Goal: Information Seeking & Learning: Compare options

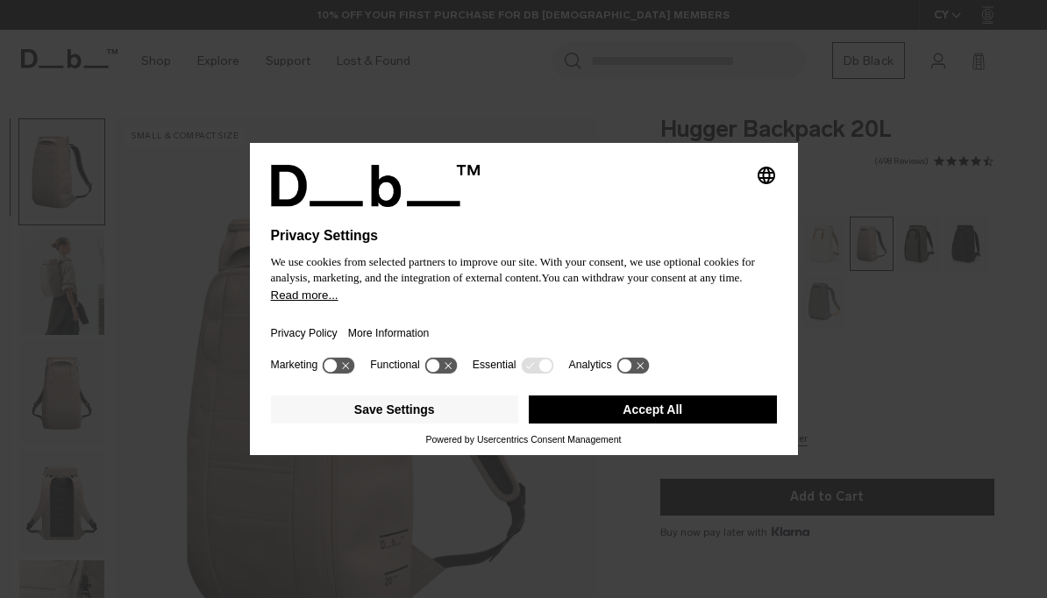
click at [407, 417] on button "Save Settings" at bounding box center [395, 410] width 248 height 28
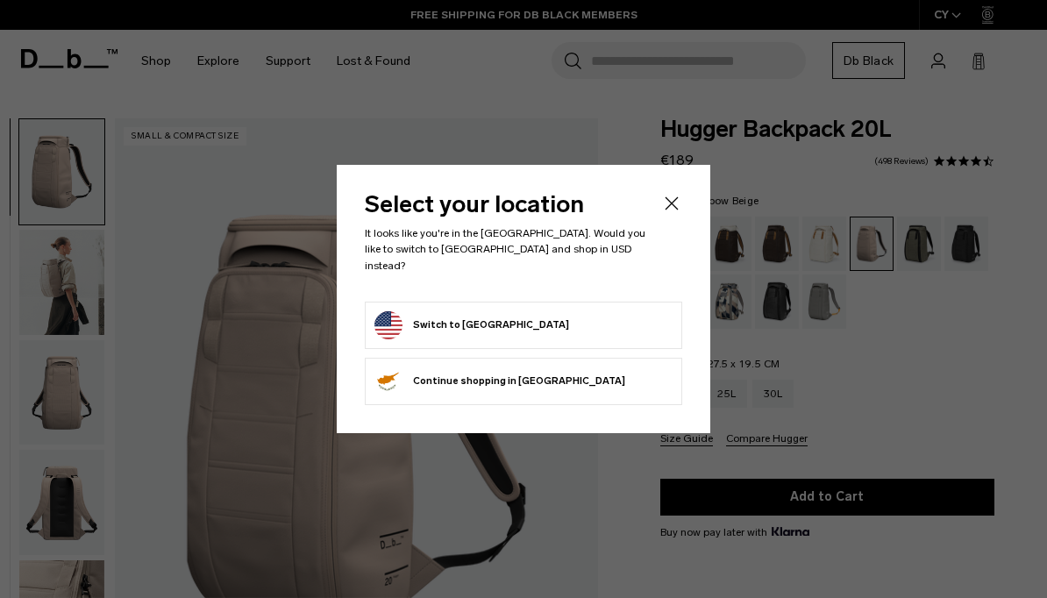
click at [673, 206] on icon "Close" at bounding box center [671, 203] width 21 height 21
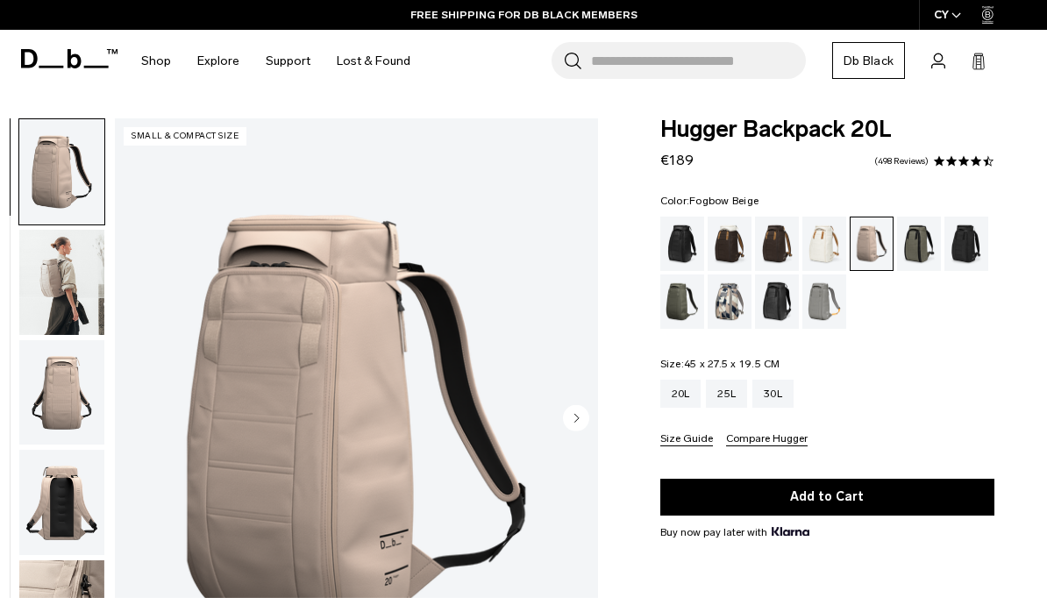
click at [731, 244] on div "Cappuccino" at bounding box center [730, 244] width 45 height 54
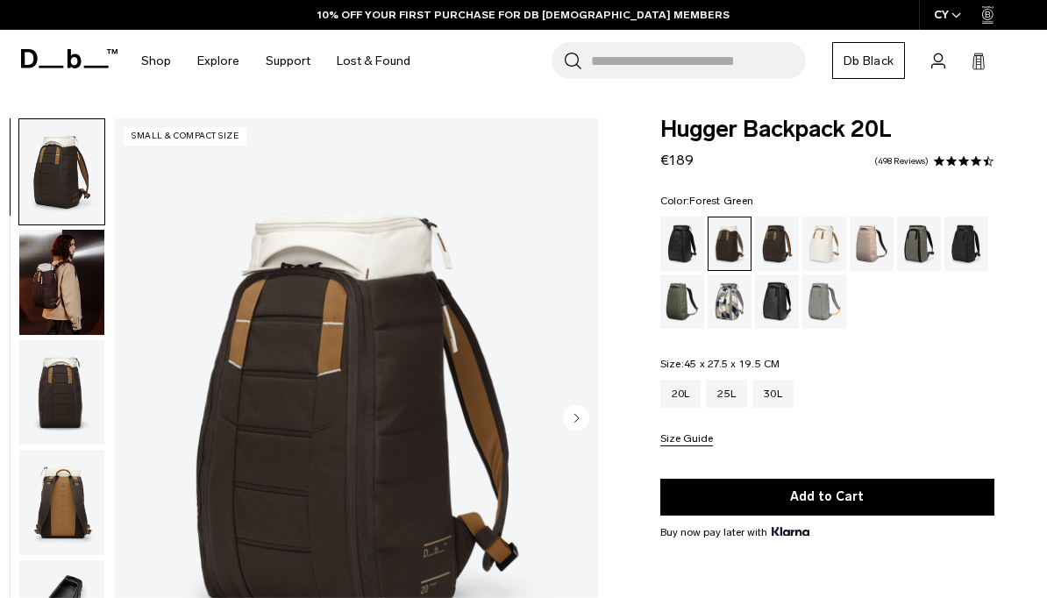
click at [915, 256] on div "Forest Green" at bounding box center [919, 244] width 45 height 54
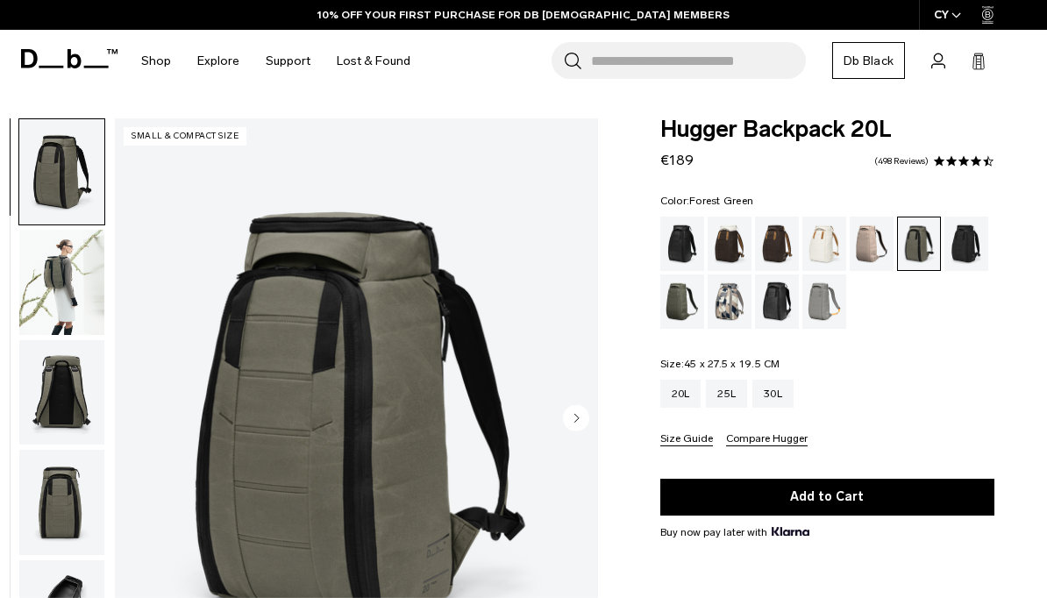
scroll to position [75, 0]
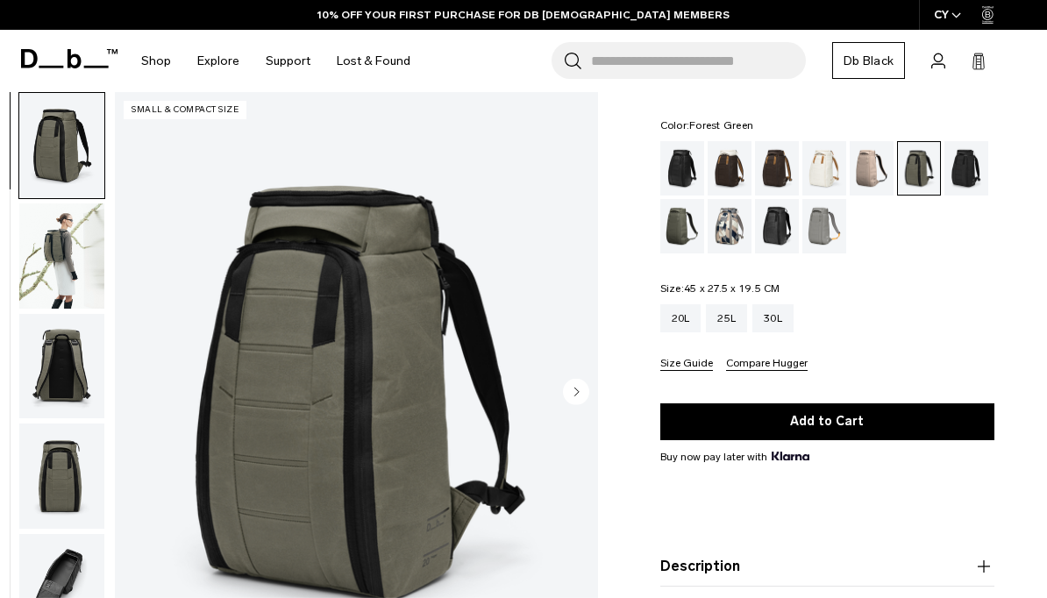
click at [64, 259] on img "button" at bounding box center [61, 256] width 85 height 105
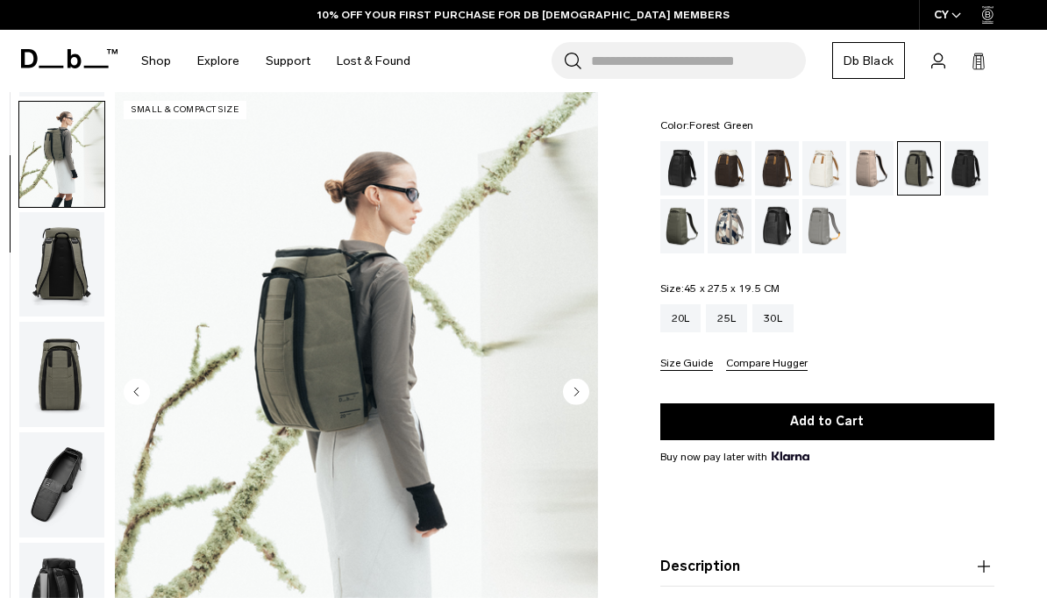
scroll to position [111, 0]
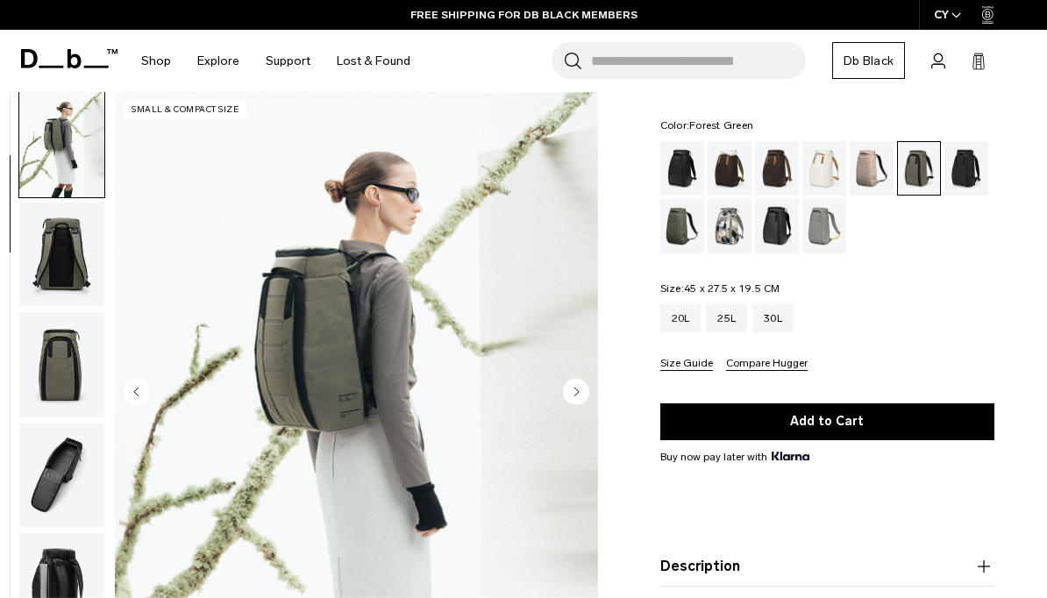
click at [68, 261] on img "button" at bounding box center [61, 255] width 85 height 105
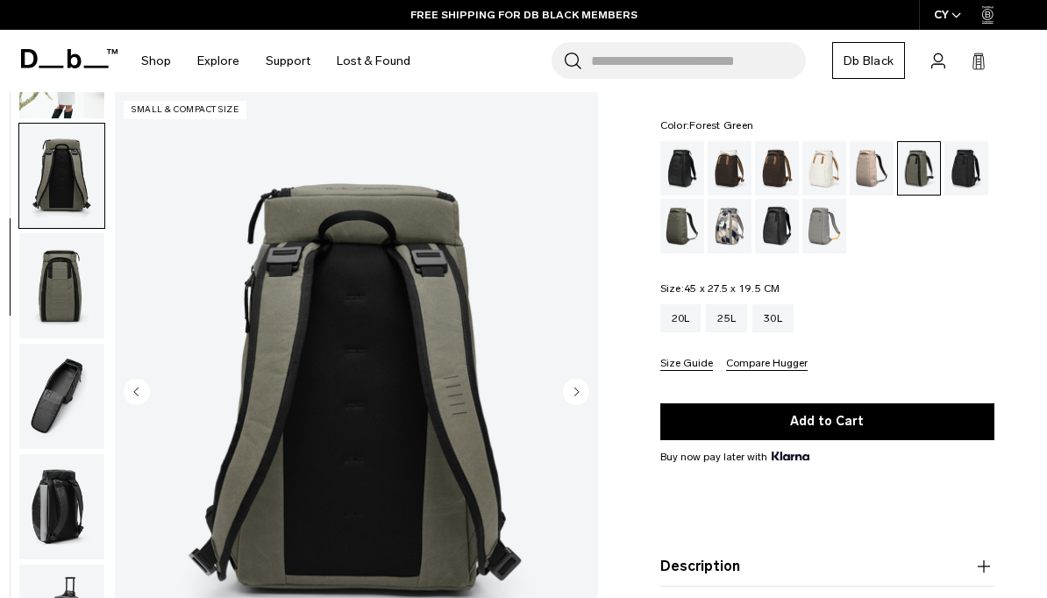
scroll to position [224, 0]
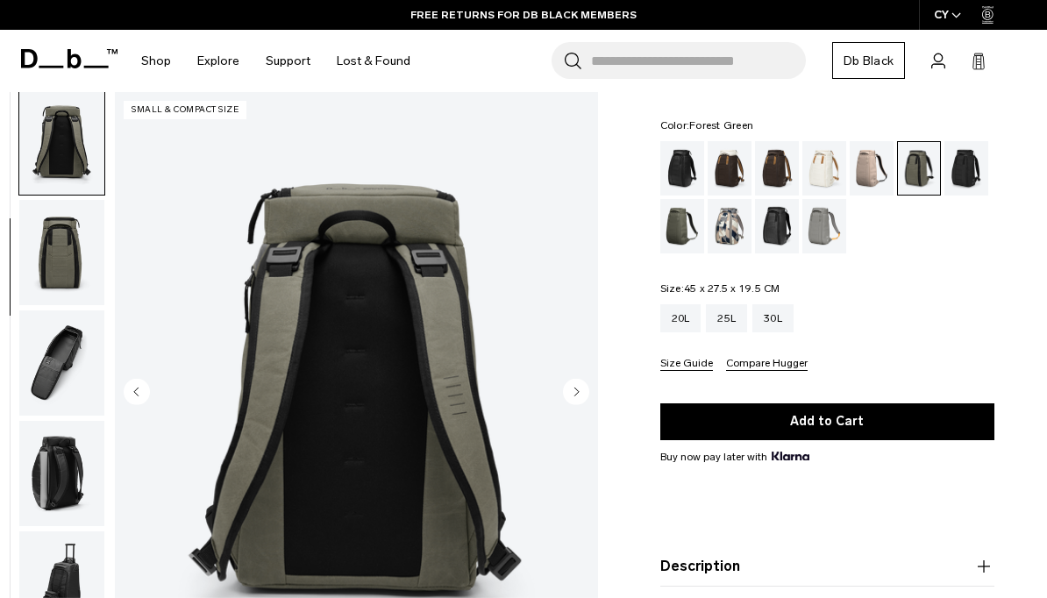
click at [72, 382] on img "button" at bounding box center [61, 363] width 85 height 105
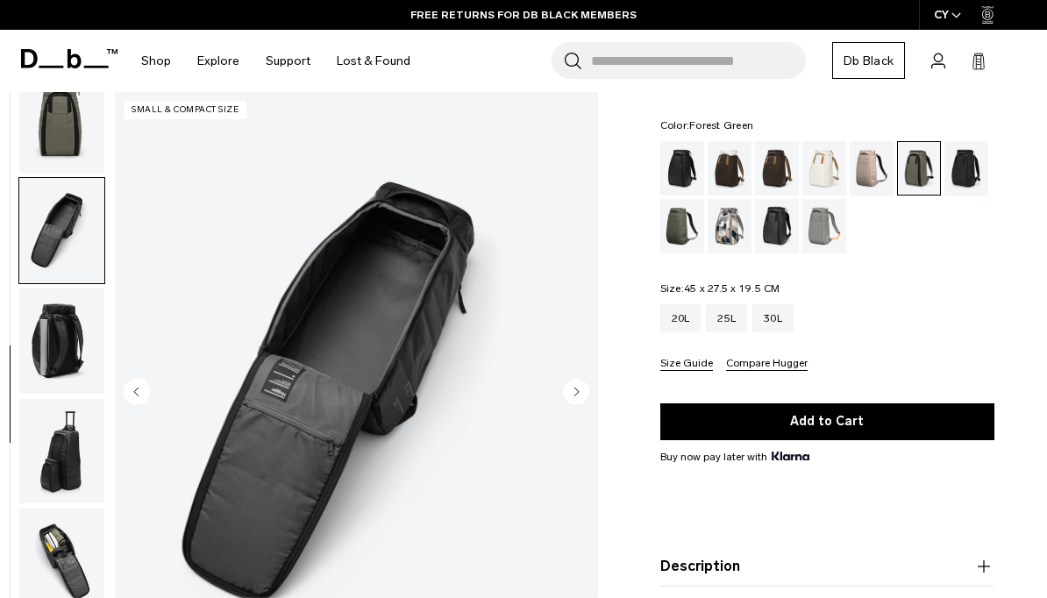
scroll to position [397, 0]
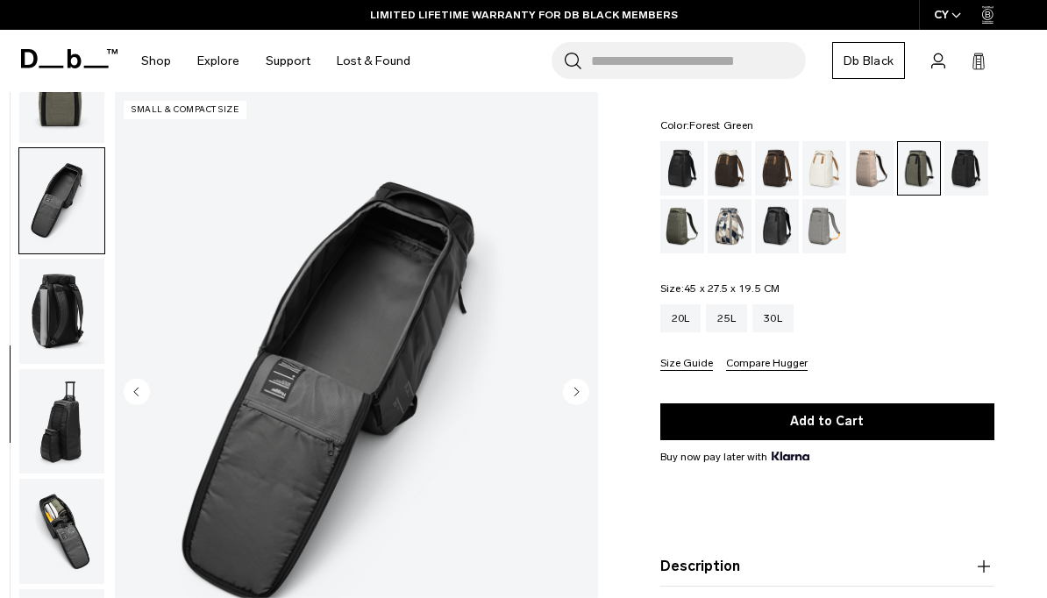
click at [73, 403] on img "button" at bounding box center [61, 421] width 85 height 105
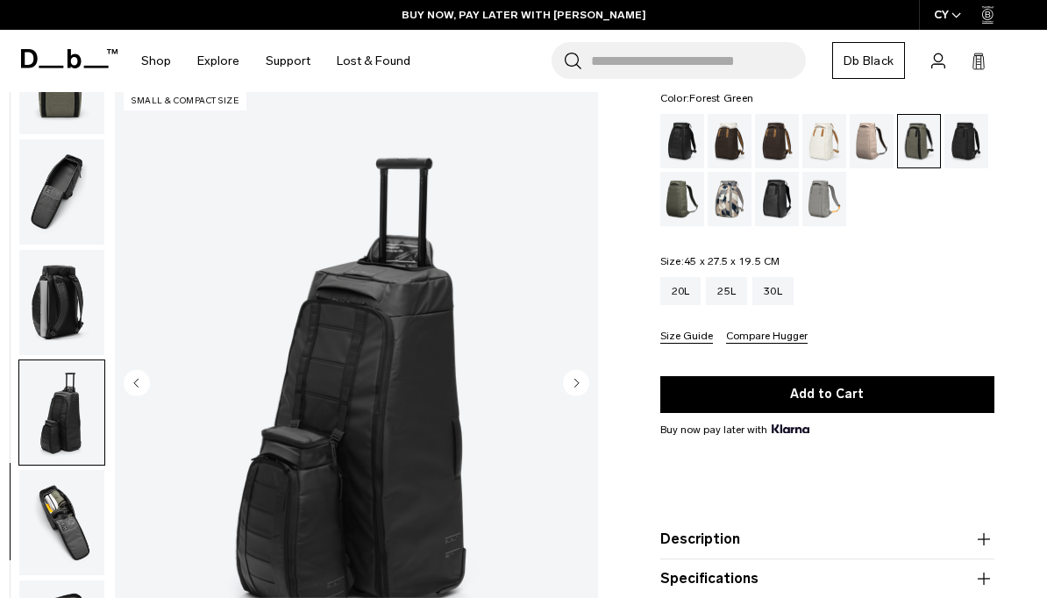
scroll to position [101, 0]
